Goal: Information Seeking & Learning: Learn about a topic

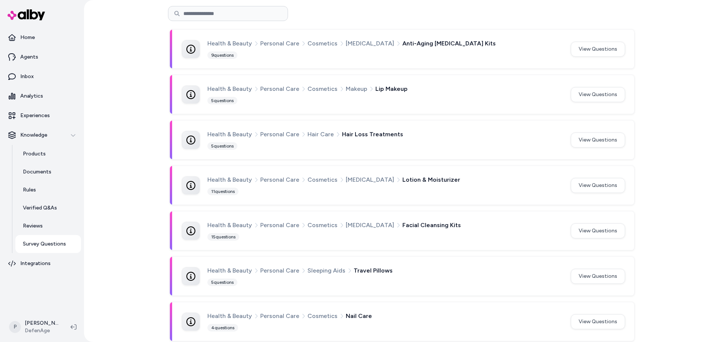
scroll to position [263, 0]
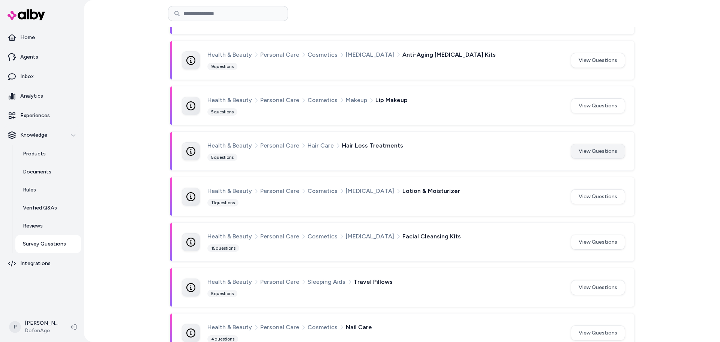
click at [580, 148] on button "View Questions" at bounding box center [598, 151] width 54 height 15
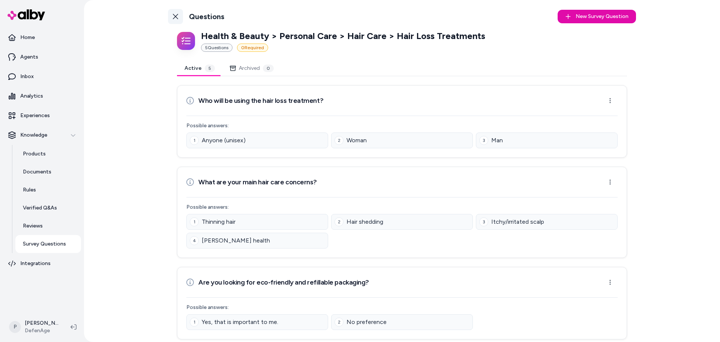
click at [175, 19] on icon at bounding box center [176, 17] width 6 height 6
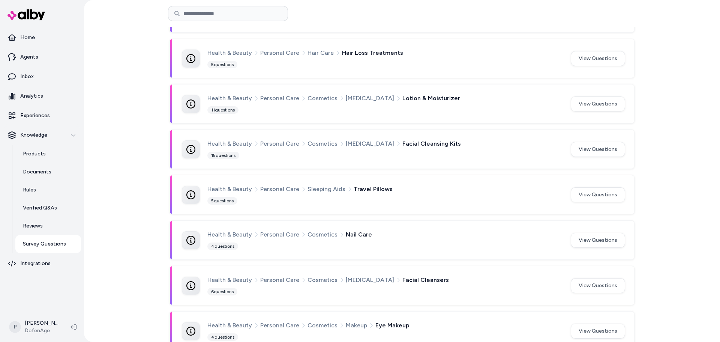
scroll to position [415, 0]
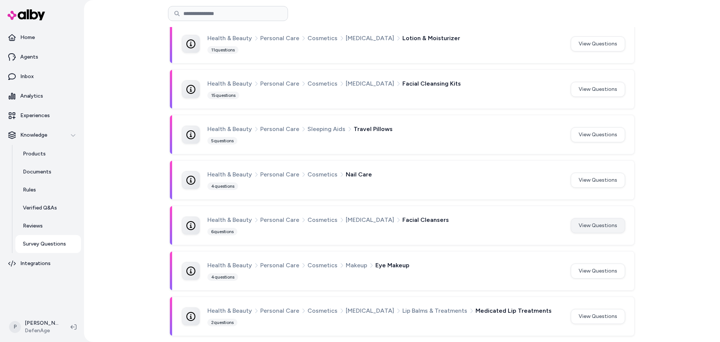
click at [607, 225] on button "View Questions" at bounding box center [598, 225] width 54 height 15
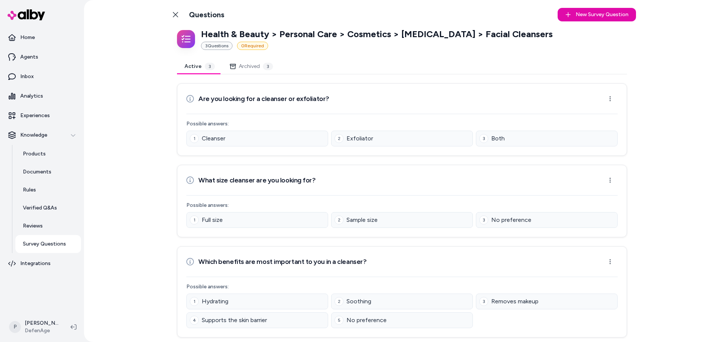
scroll to position [3, 0]
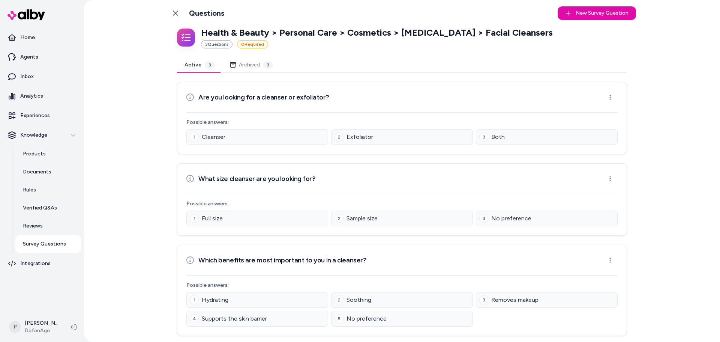
click at [255, 60] on div "Health & Beauty > Personal Care > Cosmetics > [MEDICAL_DATA] > Facial Cleansers…" at bounding box center [402, 181] width 468 height 309
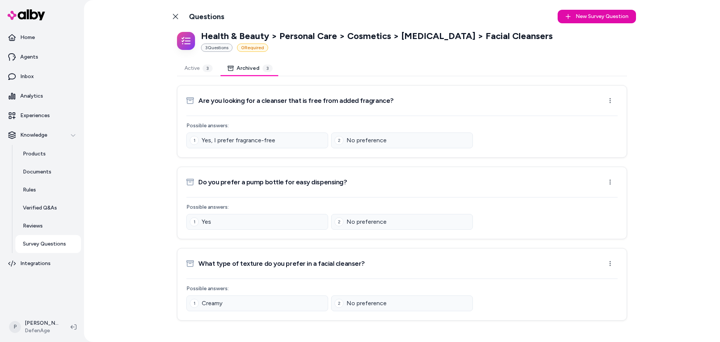
click at [186, 70] on button "Active 3" at bounding box center [198, 68] width 43 height 15
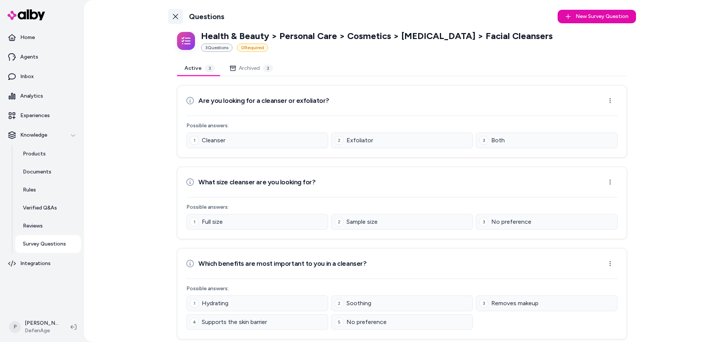
click at [170, 18] on link "Back to Categories" at bounding box center [175, 16] width 15 height 15
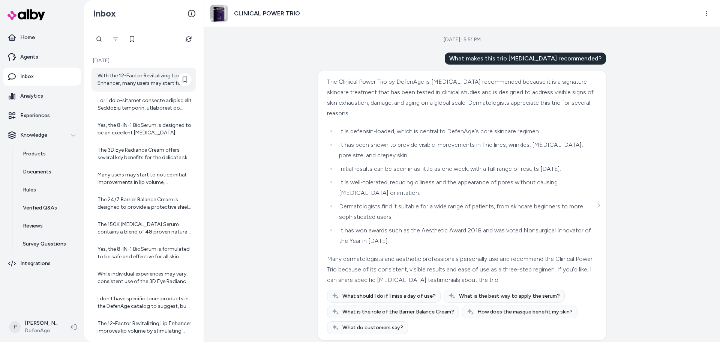
click at [132, 82] on div "With the 12-Factor Revitalizing Lip Enhancer, many users may start to notice in…" at bounding box center [145, 79] width 94 height 15
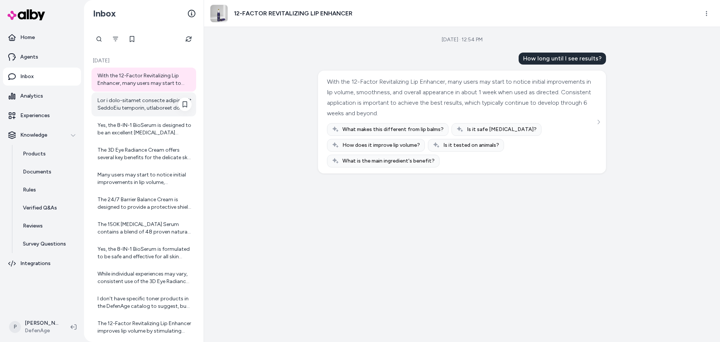
click at [151, 108] on div at bounding box center [145, 104] width 94 height 15
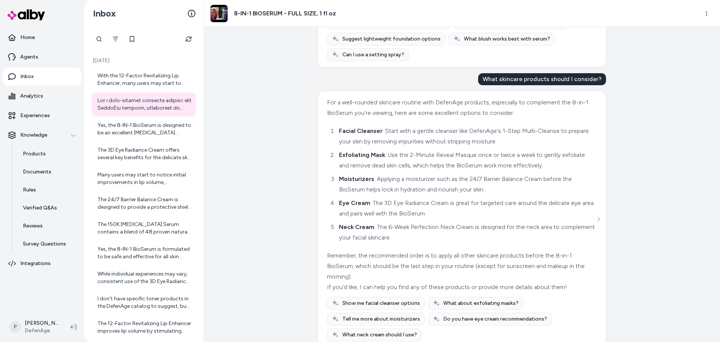
scroll to position [543, 0]
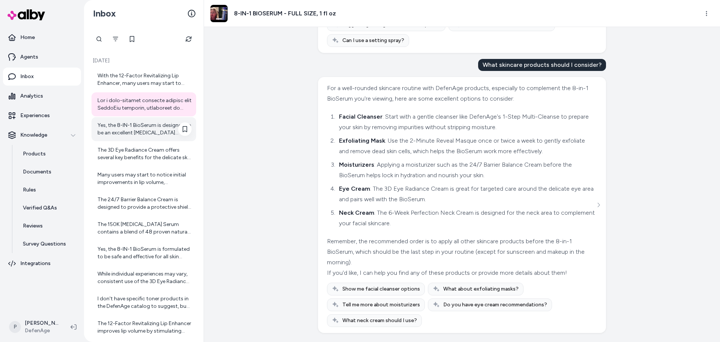
click at [147, 135] on div "Yes, the 8-IN-1 BioSerum is designed to be an excellent retinol alternative and…" at bounding box center [145, 129] width 94 height 15
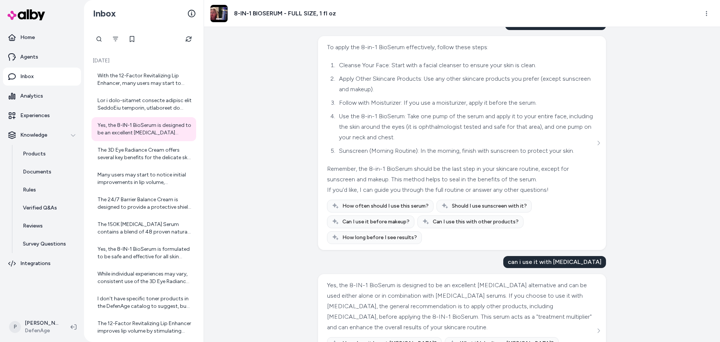
scroll to position [73, 0]
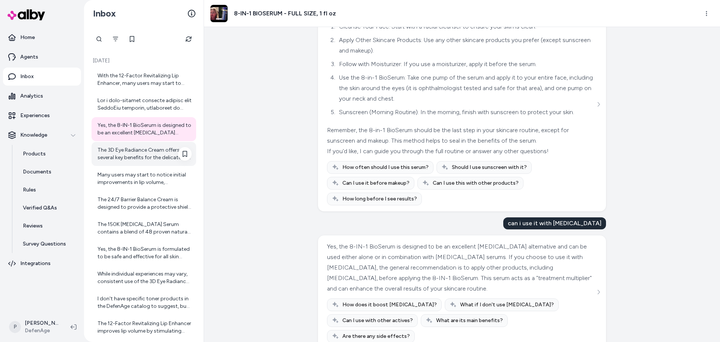
click at [132, 153] on div "The 3D Eye Radiance Cream offers several key benefits for the delicate skin aro…" at bounding box center [145, 153] width 94 height 15
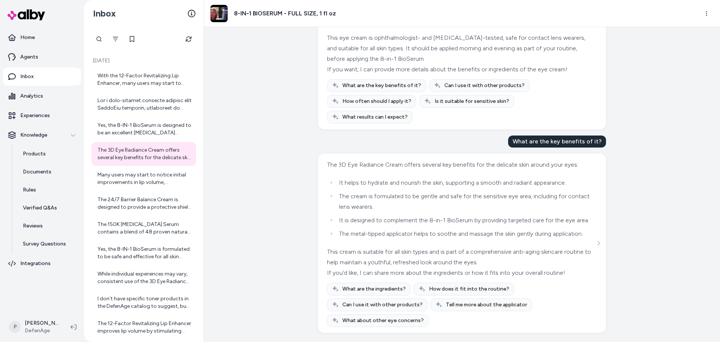
scroll to position [1350, 0]
click at [129, 179] on div "Many users may start to notice initial improvements in lip volume, smoothness, …" at bounding box center [145, 178] width 94 height 15
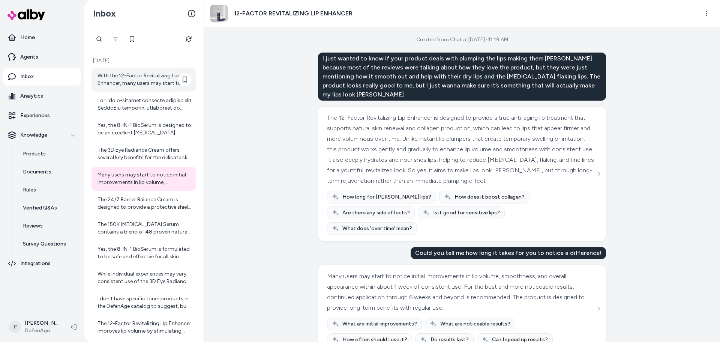
click at [135, 85] on div "With the 12-Factor Revitalizing Lip Enhancer, many users may start to notice in…" at bounding box center [145, 79] width 94 height 15
